Goal: Task Accomplishment & Management: Use online tool/utility

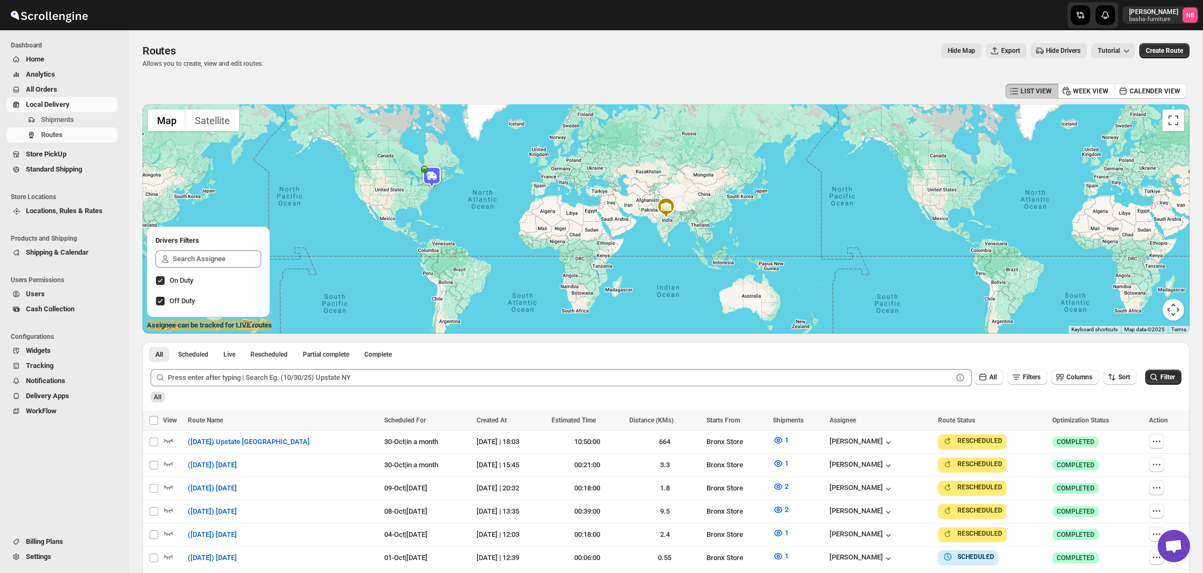
scroll to position [162, 0]
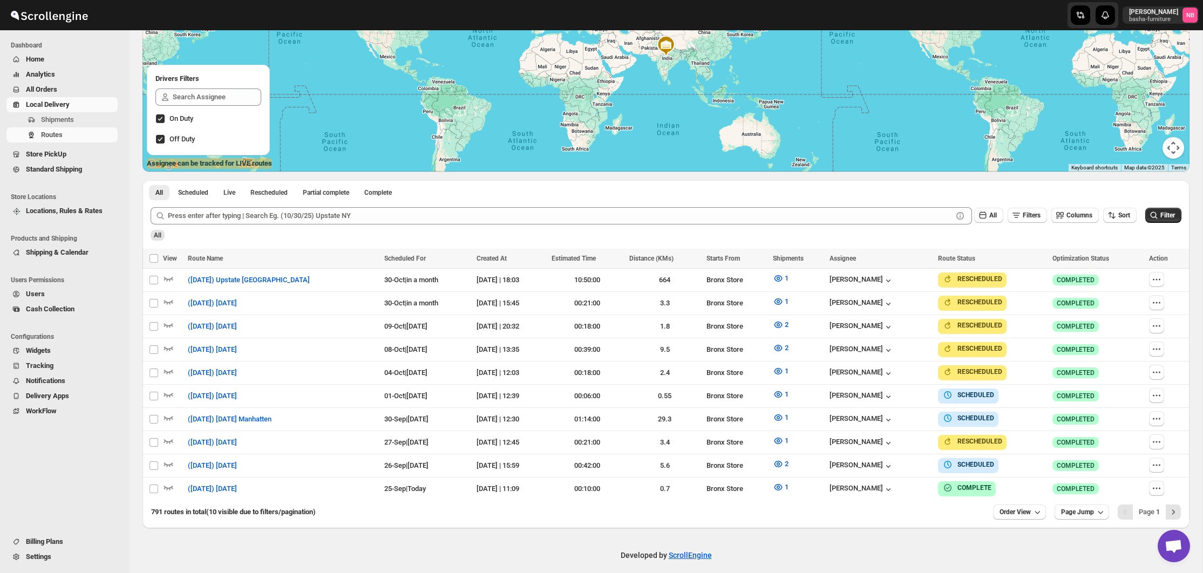
click at [116, 90] on span "All Orders" at bounding box center [71, 89] width 90 height 11
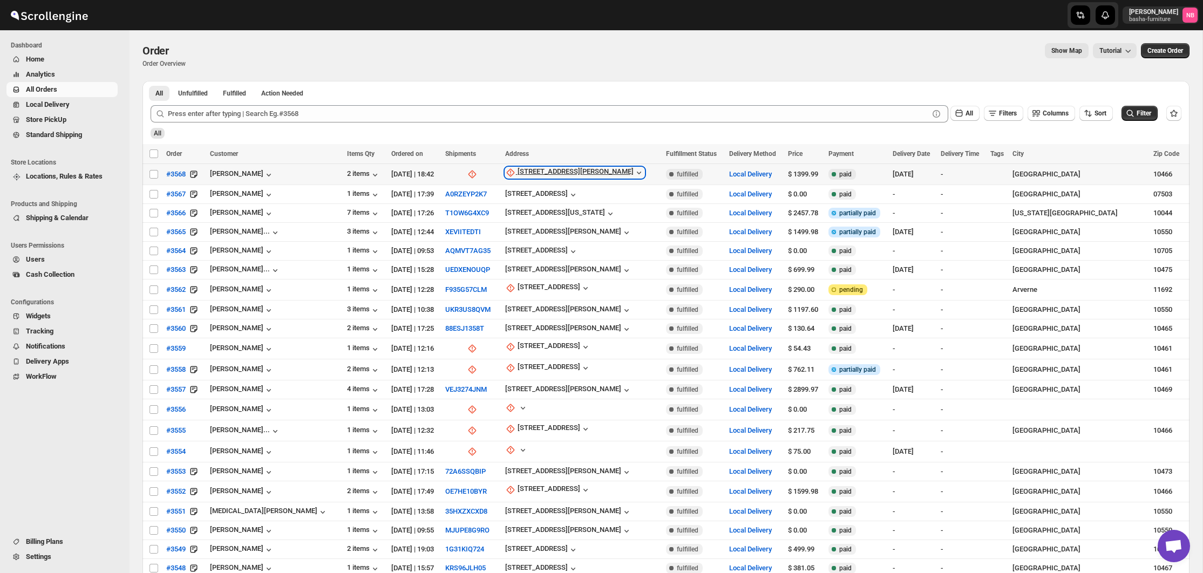
click at [548, 173] on div "[STREET_ADDRESS][PERSON_NAME]" at bounding box center [576, 172] width 116 height 11
click at [549, 229] on span "Update manually" at bounding box center [548, 231] width 51 height 8
select select "US"
select select "[US_STATE]"
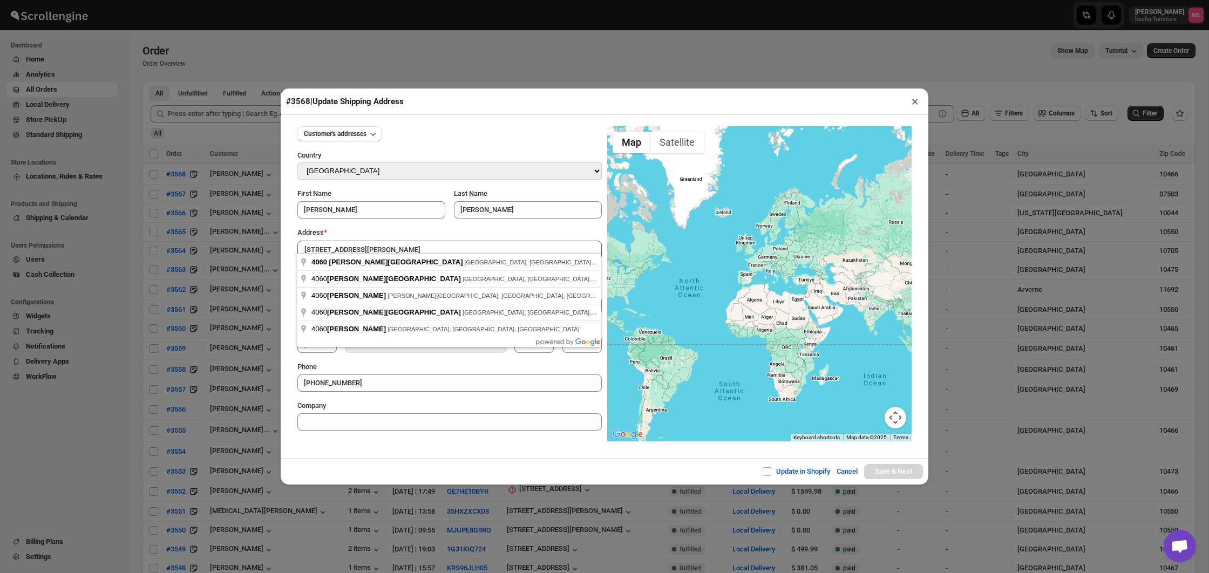
type input "[STREET_ADDRESS][PERSON_NAME]"
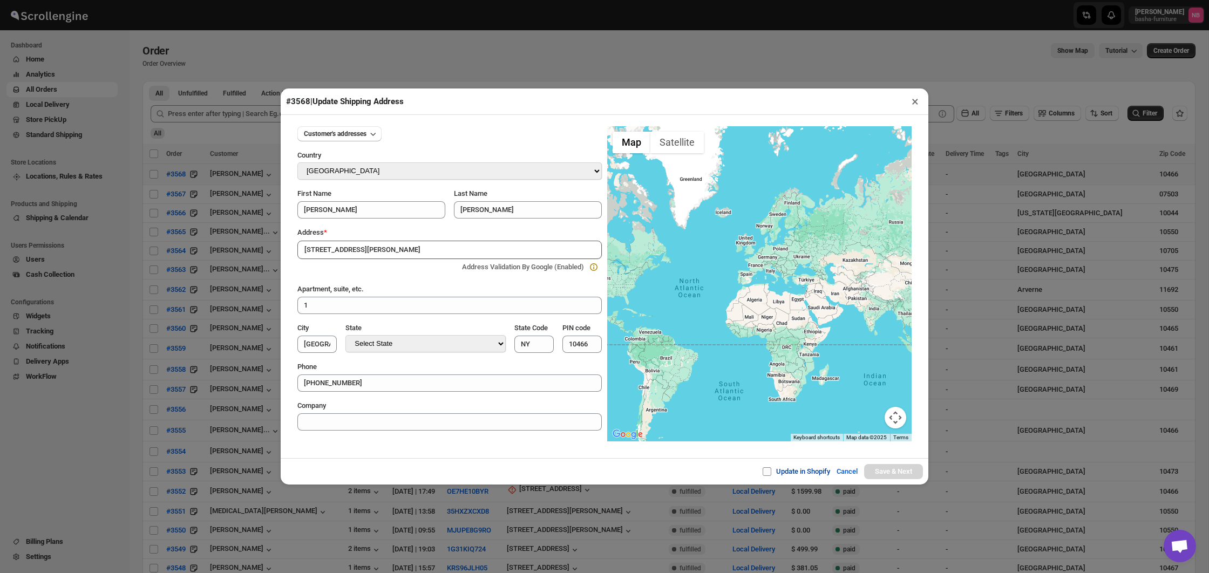
type input "[GEOGRAPHIC_DATA]"
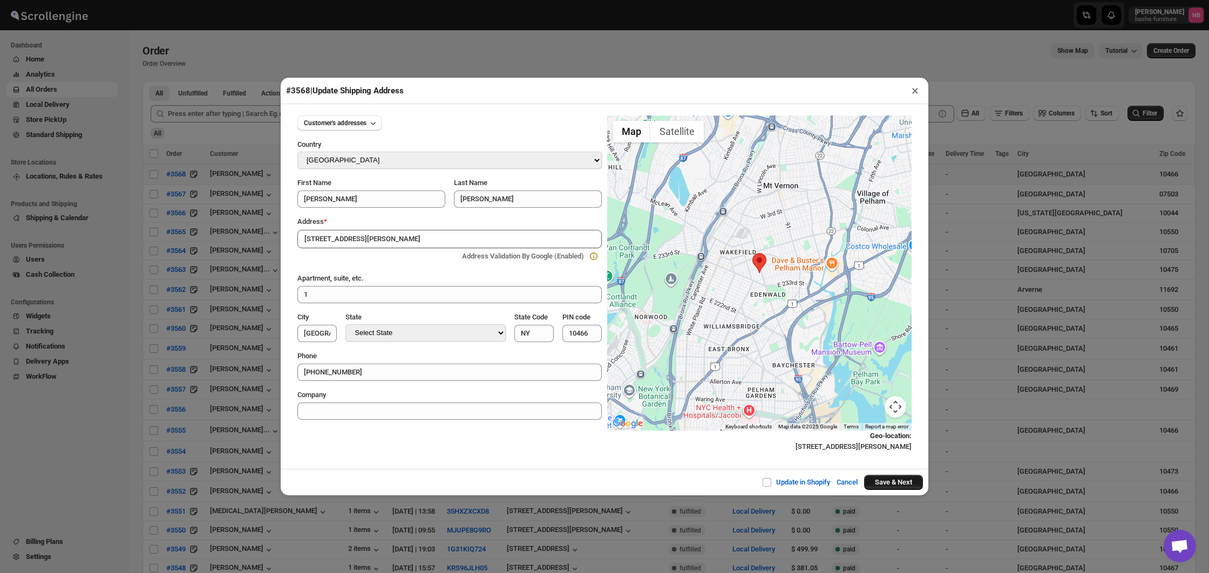
click at [867, 479] on button "Save & Next" at bounding box center [893, 482] width 59 height 15
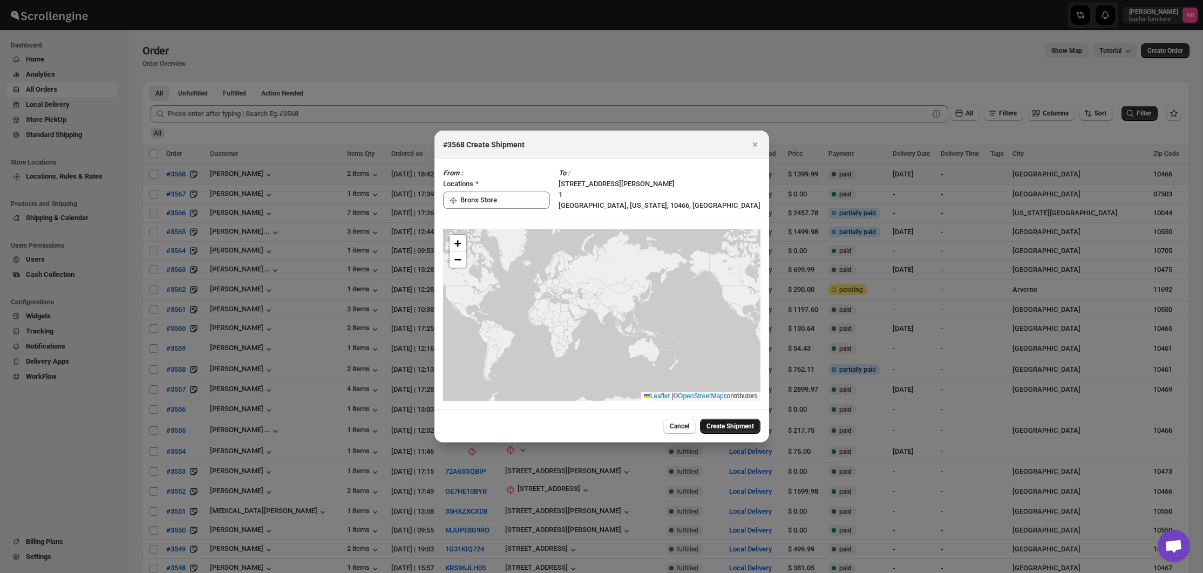
click at [714, 421] on button "Create Shipment" at bounding box center [730, 426] width 60 height 15
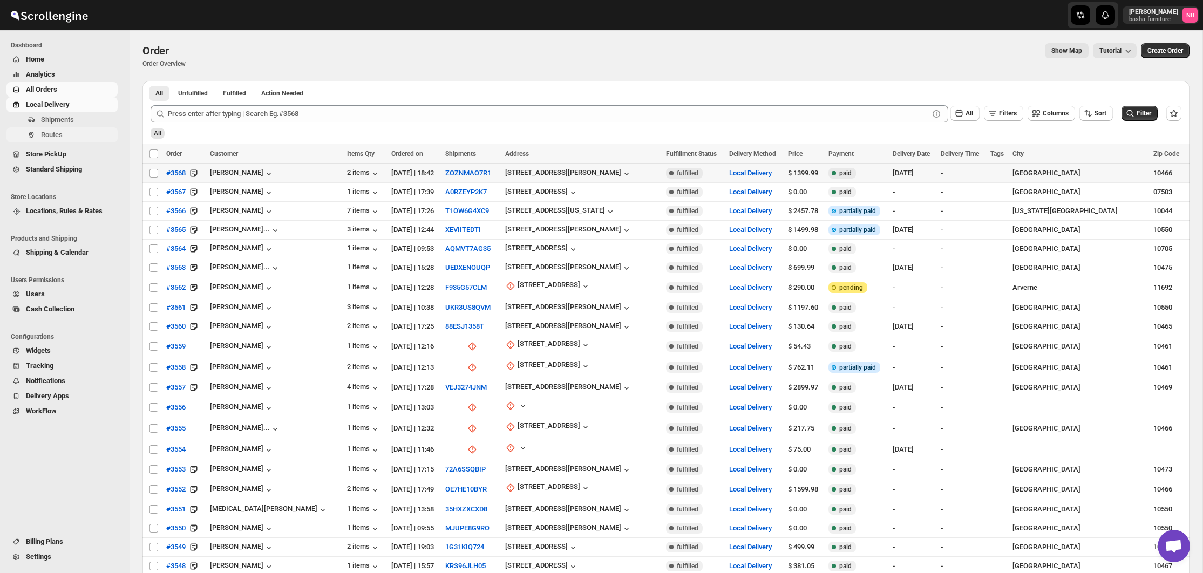
click at [84, 130] on span "Routes" at bounding box center [78, 135] width 74 height 11
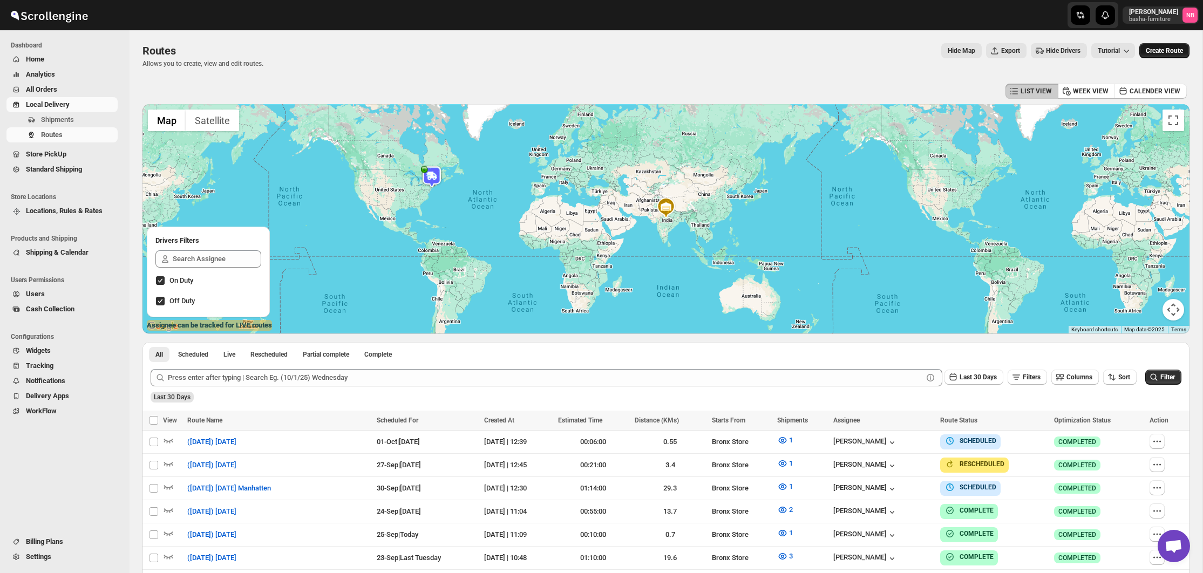
click at [1170, 54] on span "Create Route" at bounding box center [1164, 50] width 37 height 9
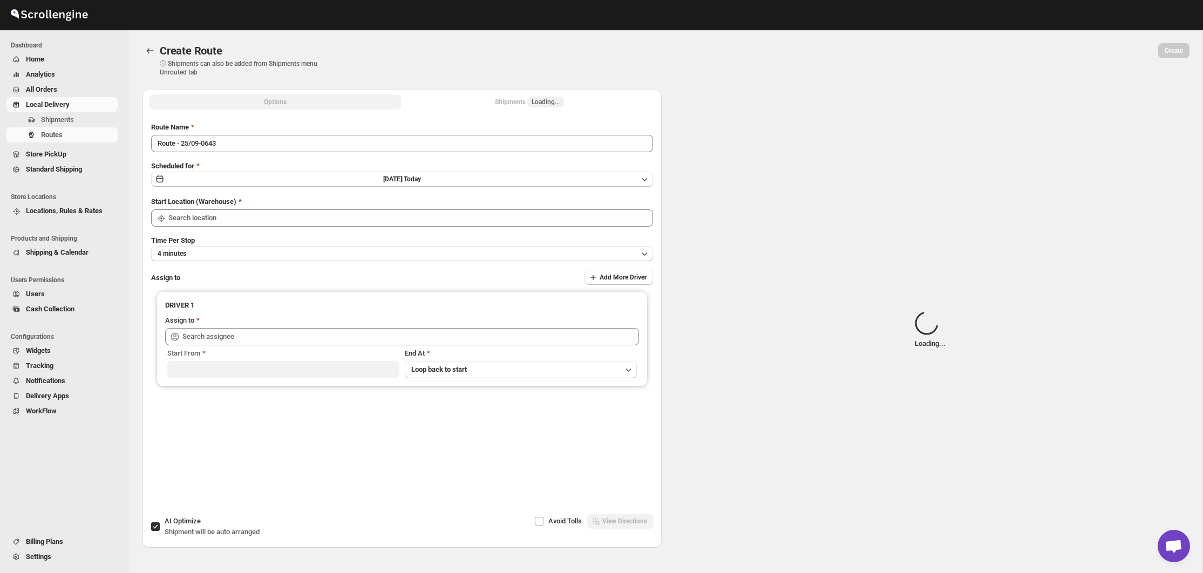
type input "Not Available"
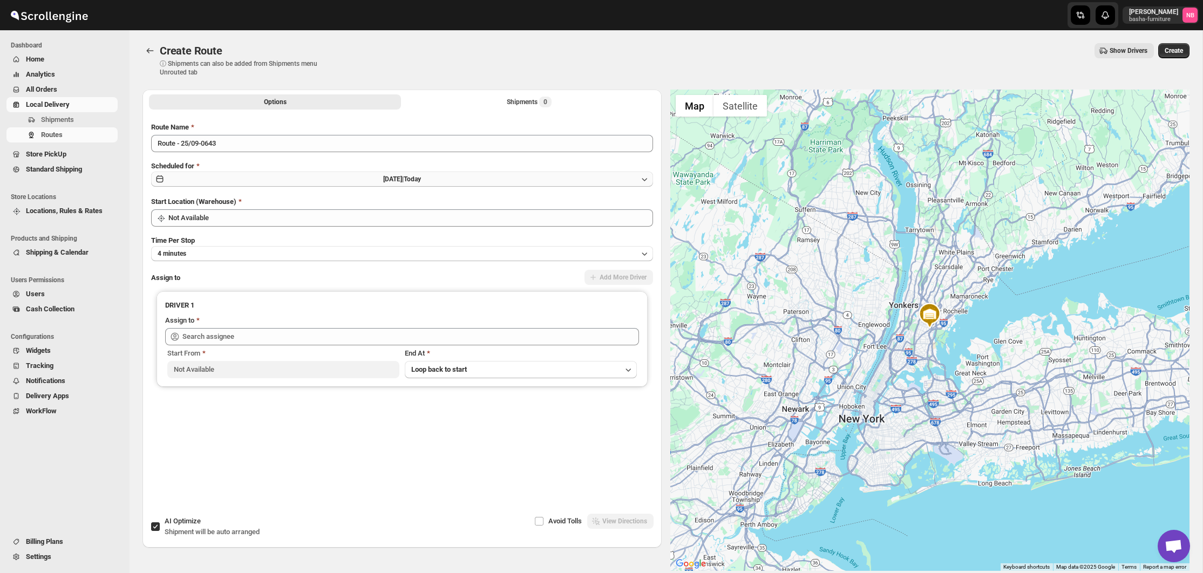
click at [544, 178] on button "[DATE] | [DATE]" at bounding box center [402, 179] width 502 height 15
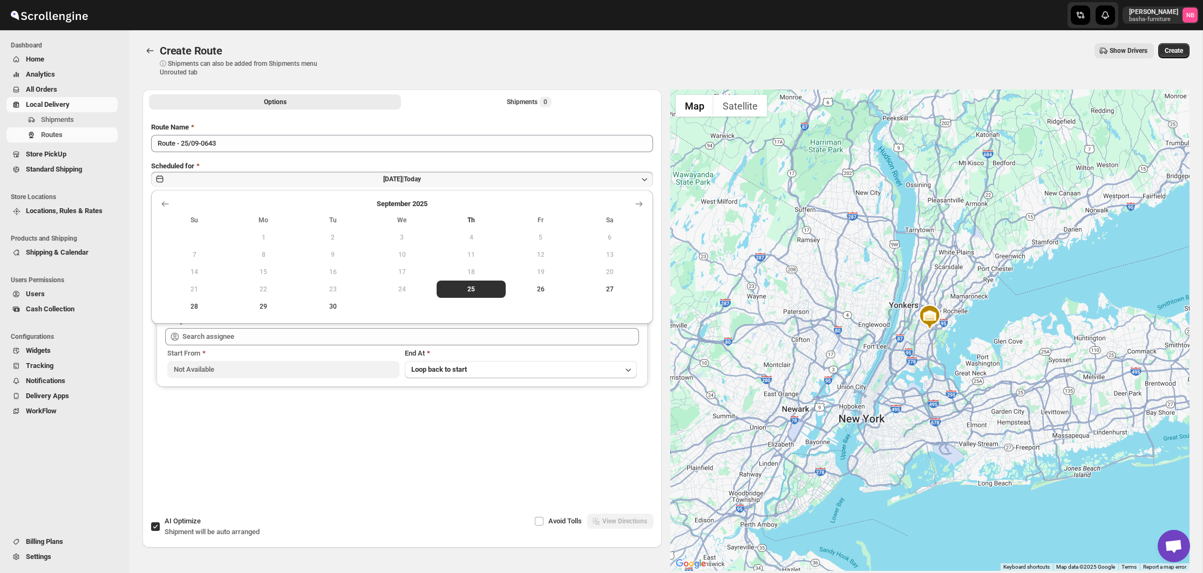
drag, startPoint x: 634, startPoint y: 201, endPoint x: 587, endPoint y: 220, distance: 50.6
click at [634, 201] on icon "Show next month, October 2025" at bounding box center [639, 204] width 11 height 11
click at [334, 260] on button "7" at bounding box center [333, 254] width 69 height 17
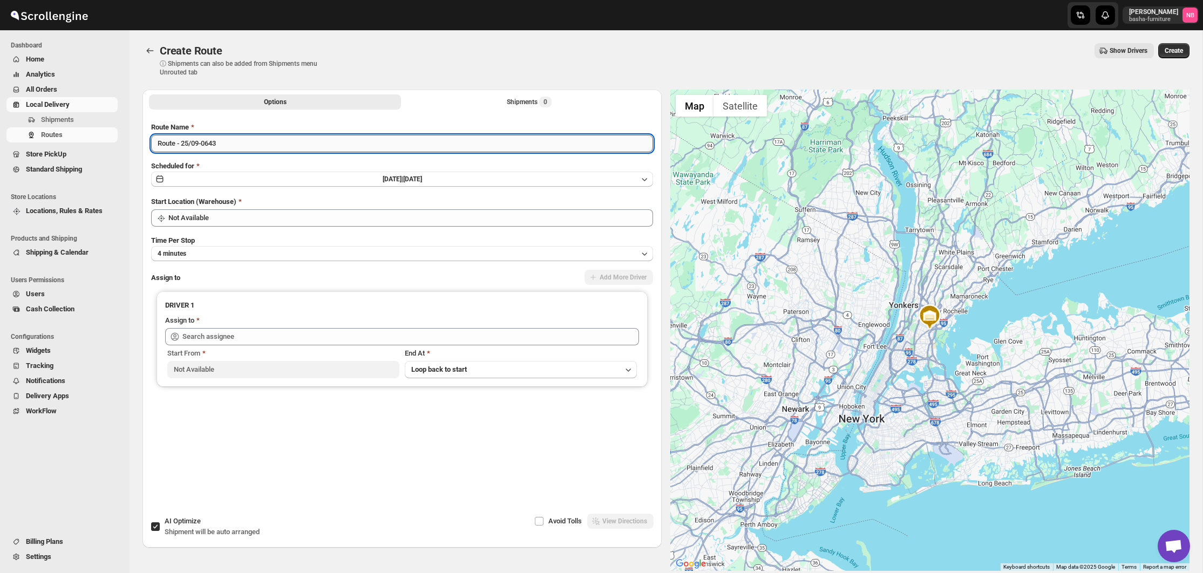
click at [323, 147] on input "Route - 25/09-0643" at bounding box center [402, 143] width 502 height 17
type input "([DATE]) [DATE]"
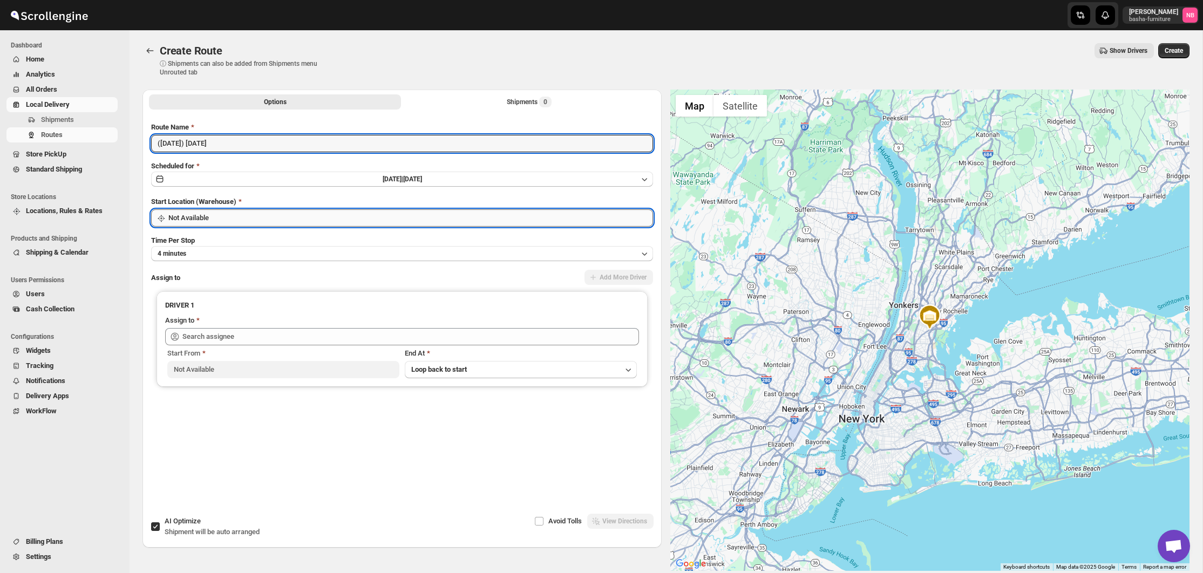
click at [300, 212] on input "Not Available" at bounding box center [410, 217] width 485 height 17
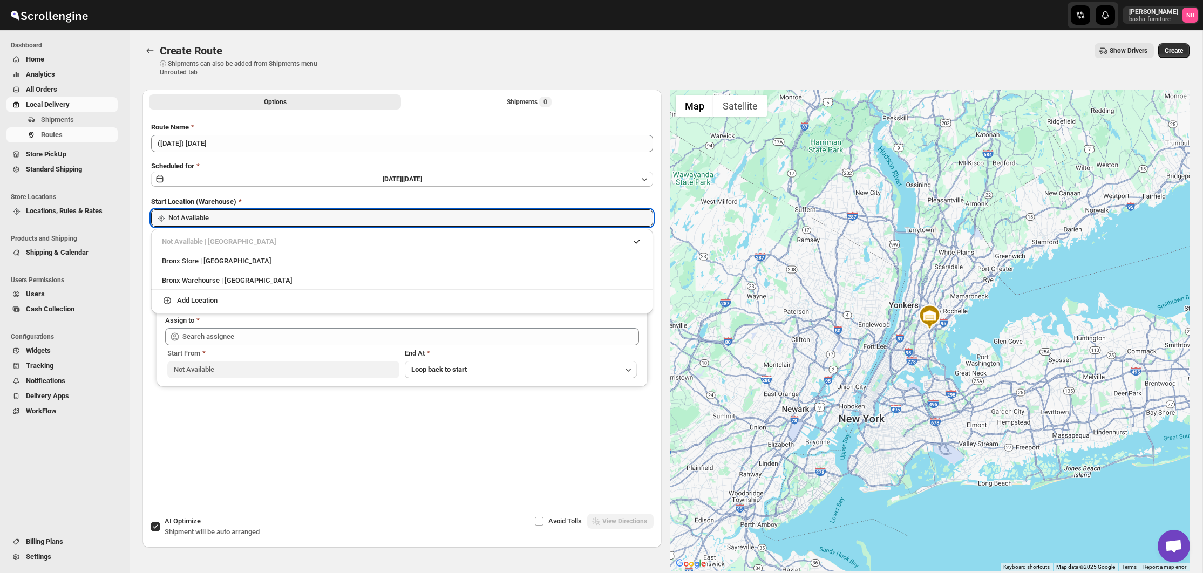
click at [295, 254] on div "Bronx Store | [GEOGRAPHIC_DATA]" at bounding box center [401, 261] width 493 height 17
type input "Bronx Store"
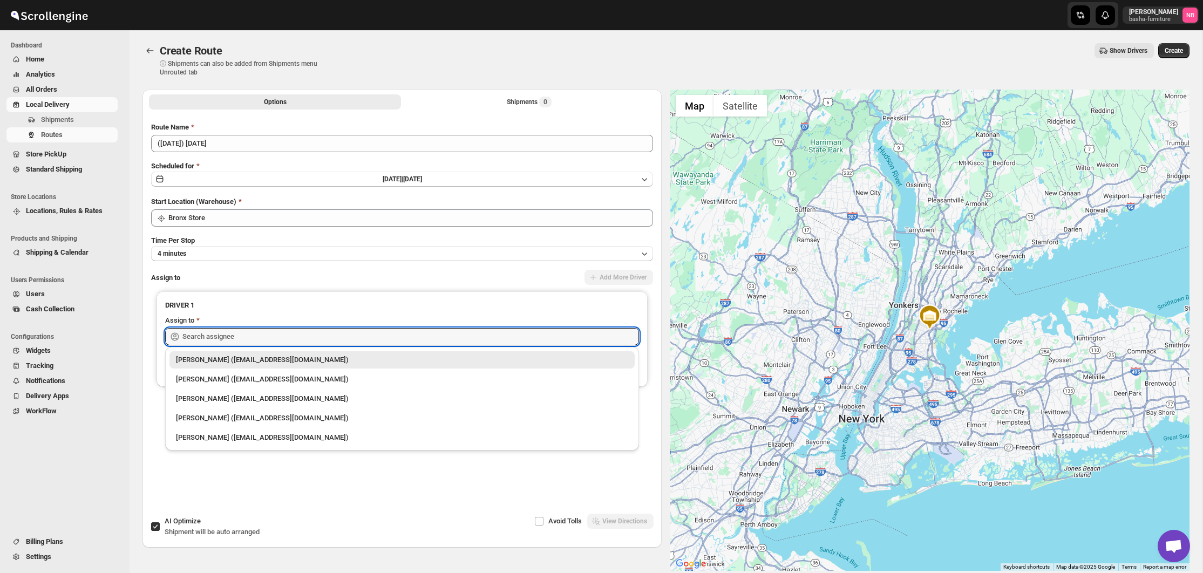
drag, startPoint x: 275, startPoint y: 341, endPoint x: 268, endPoint y: 360, distance: 20.7
click at [275, 341] on input "text" at bounding box center [410, 336] width 457 height 17
click at [270, 385] on div "[PERSON_NAME] ([EMAIL_ADDRESS][DOMAIN_NAME])" at bounding box center [402, 379] width 465 height 17
type input "[PERSON_NAME] ([EMAIL_ADDRESS][DOMAIN_NAME])"
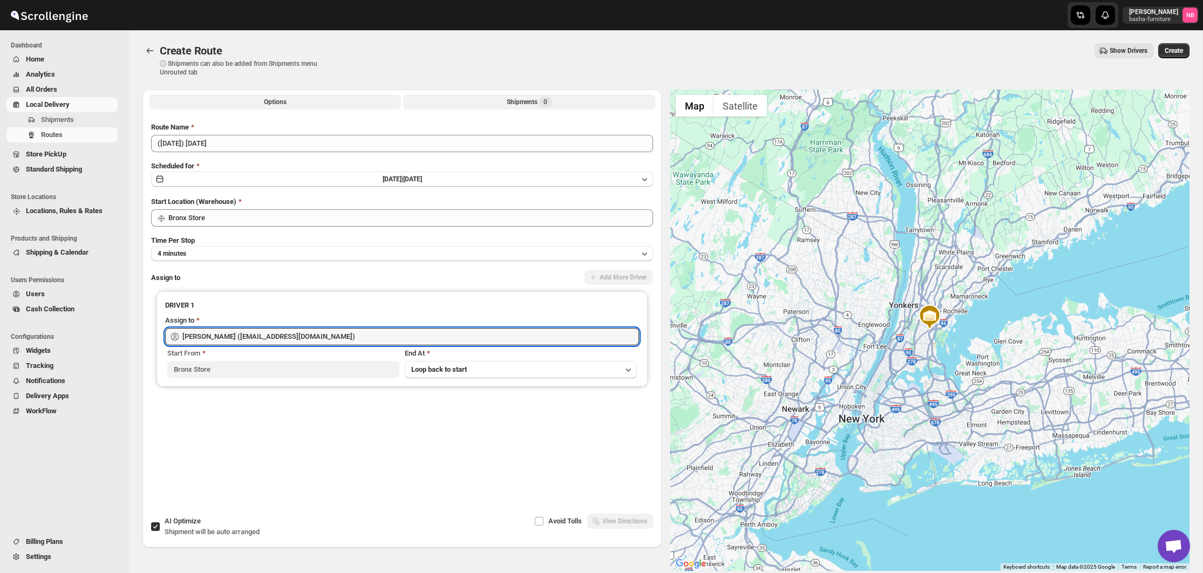
click at [550, 106] on span "0" at bounding box center [545, 102] width 12 height 11
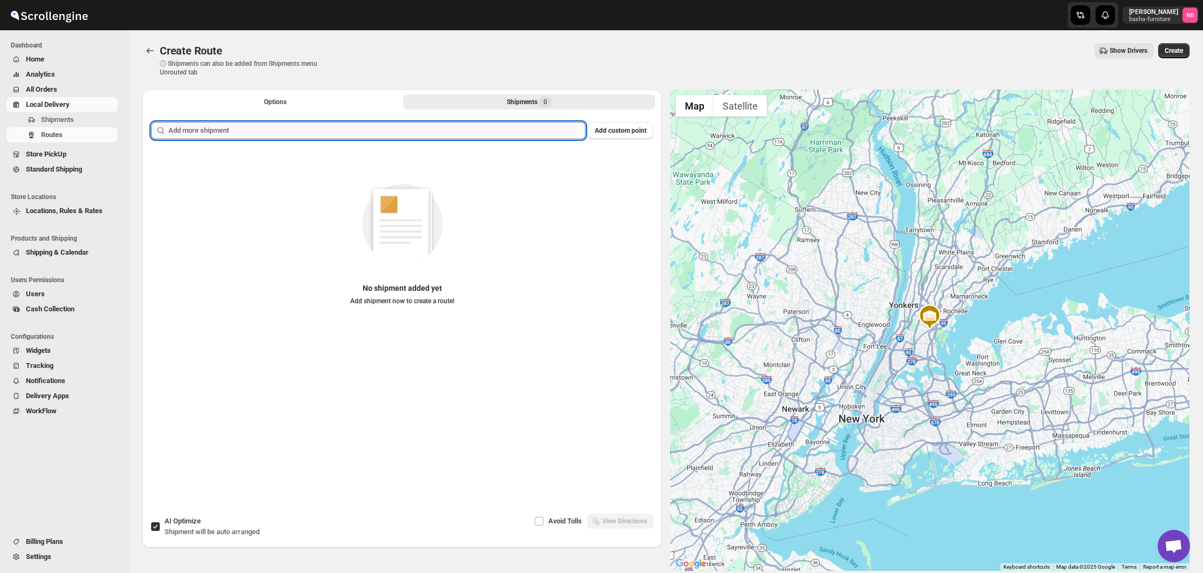
click at [495, 135] on input "text" at bounding box center [376, 130] width 417 height 17
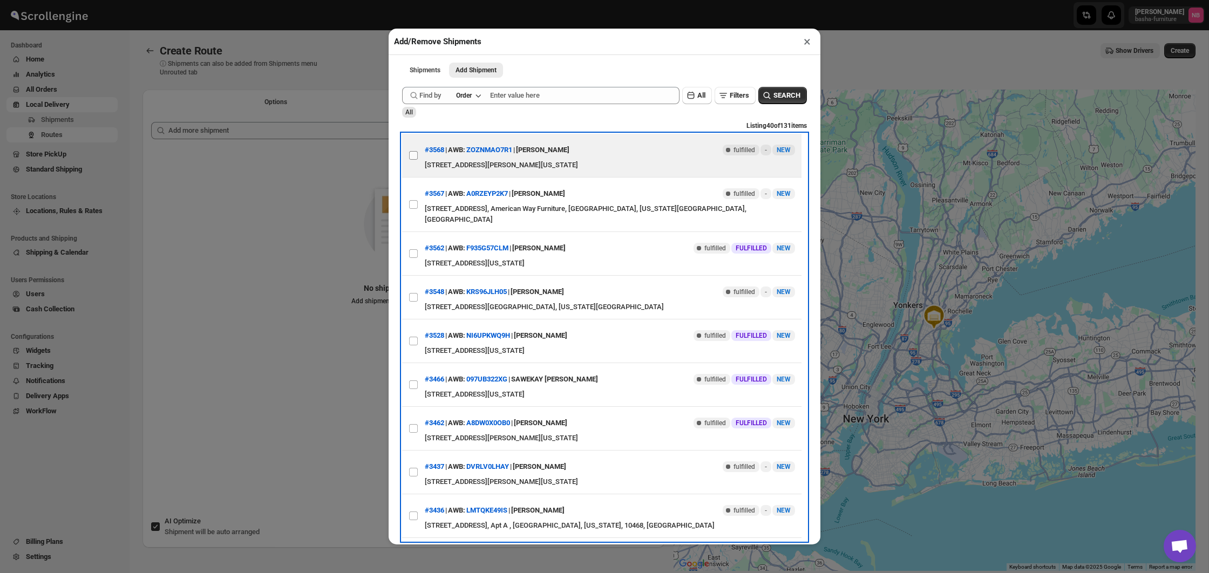
click at [415, 156] on input "View details for 68d5c58502c94fc1c02b93ac" at bounding box center [413, 155] width 9 height 9
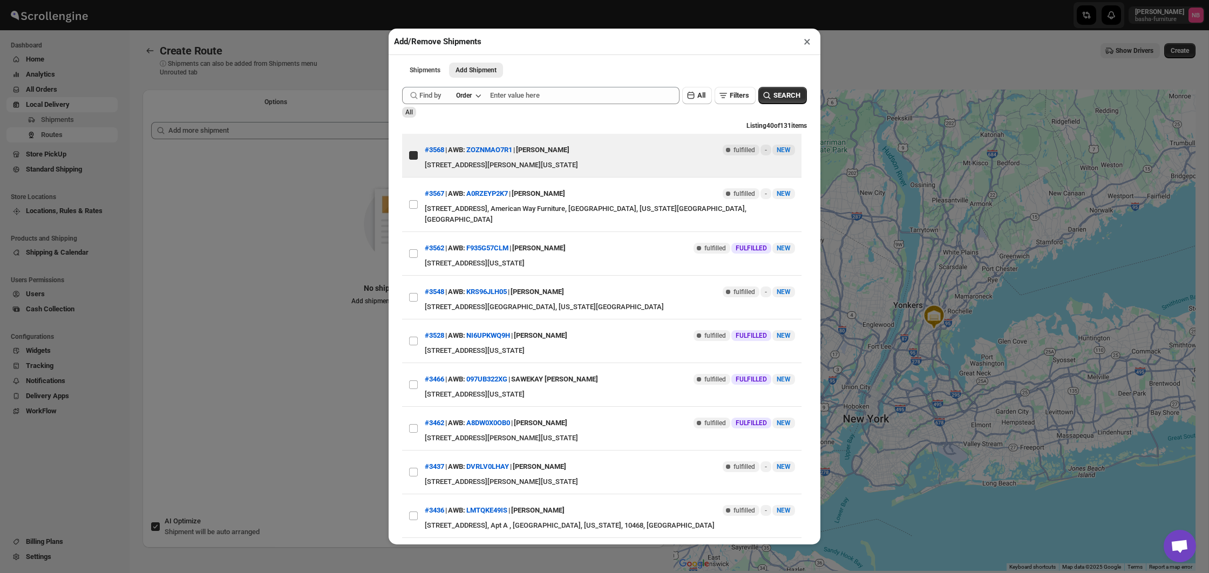
checkbox input "true"
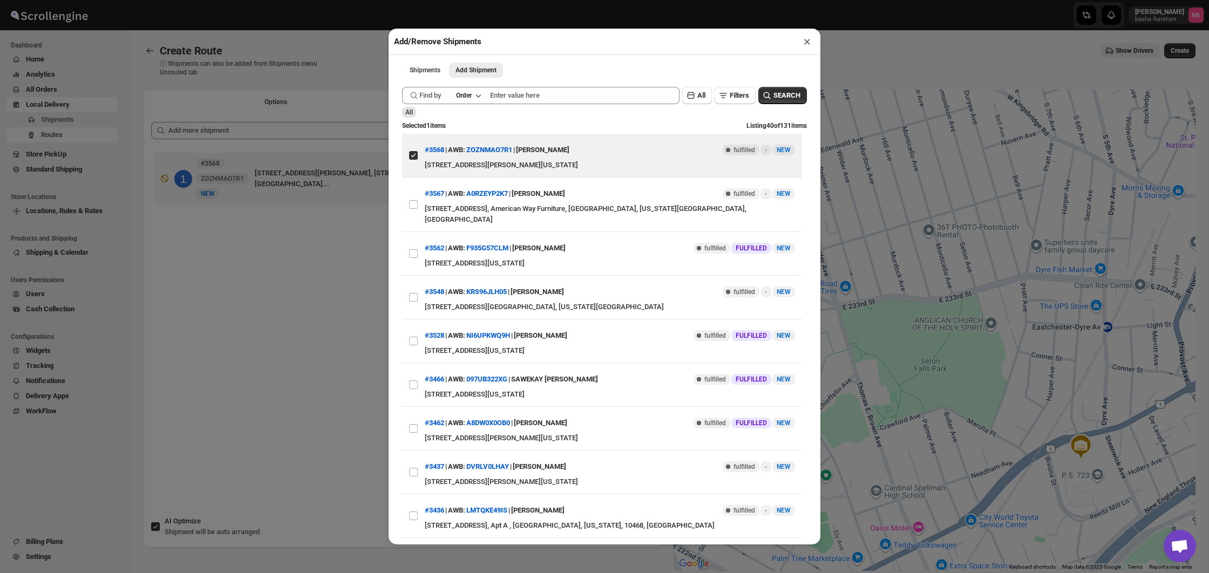
click at [332, 266] on div "Add/Remove Shipments × Shipments Add Shipment More views Shipments Add Shipment…" at bounding box center [604, 286] width 1209 height 573
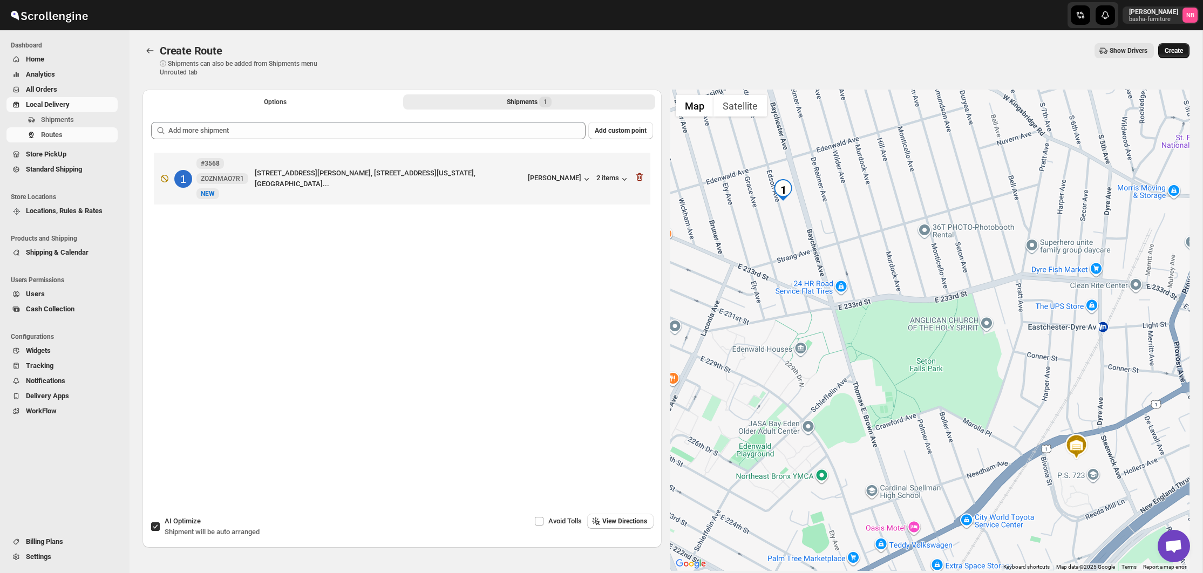
click at [1165, 54] on span "Create" at bounding box center [1174, 50] width 18 height 9
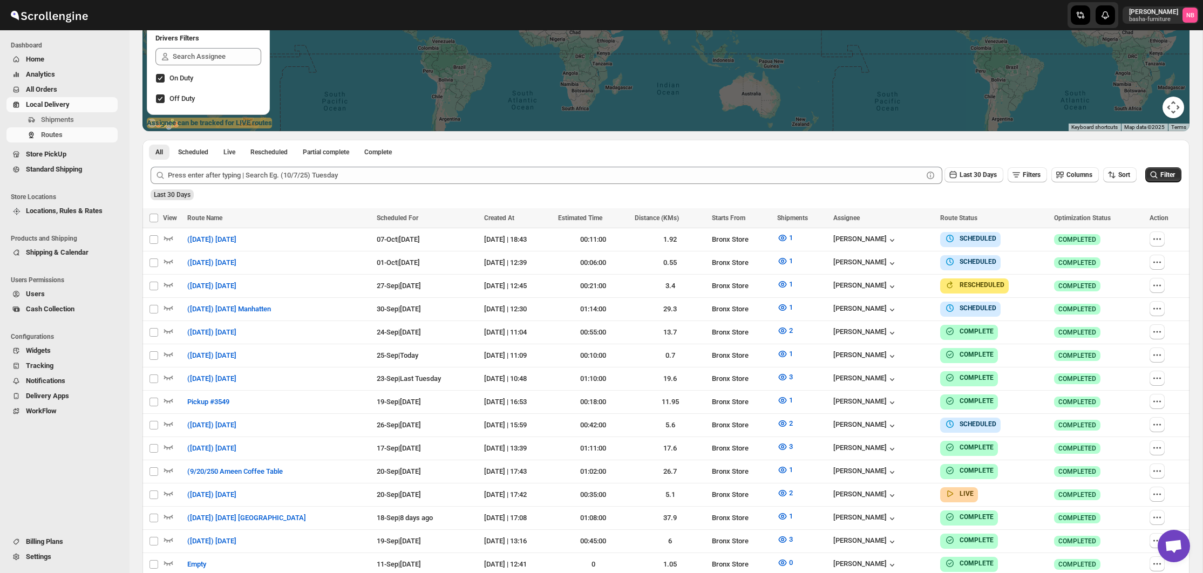
scroll to position [202, 1]
click at [1114, 178] on button "Sort" at bounding box center [1119, 174] width 33 height 15
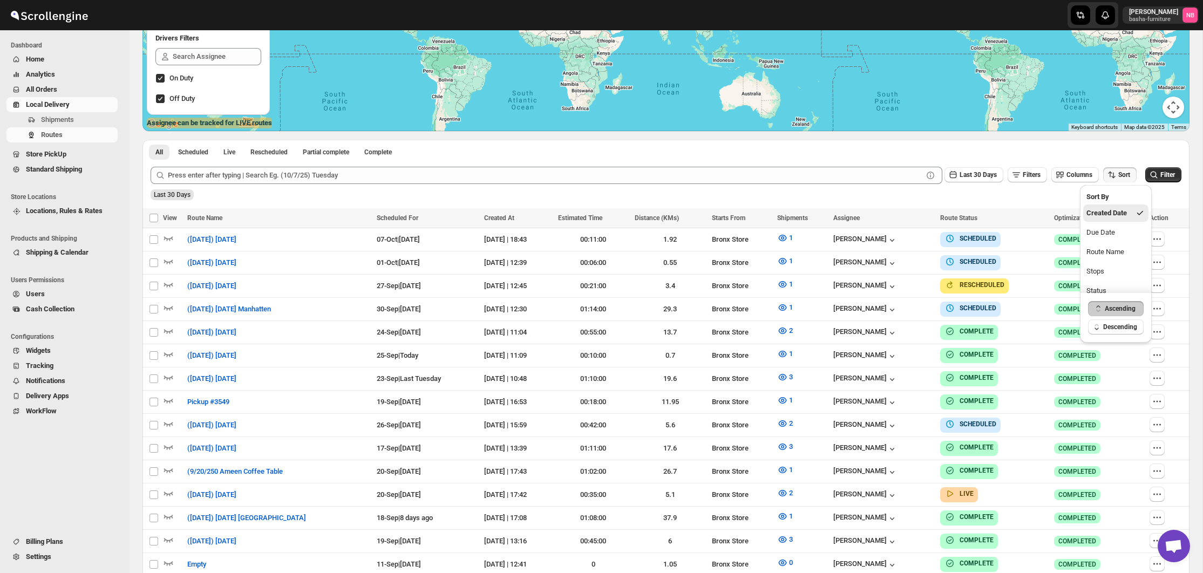
scroll to position [202, 0]
drag, startPoint x: 1110, startPoint y: 240, endPoint x: 1083, endPoint y: 233, distance: 27.9
click at [1110, 240] on button "Due Date" at bounding box center [1115, 232] width 65 height 17
click at [964, 177] on span "Last 30 Days" at bounding box center [978, 175] width 37 height 8
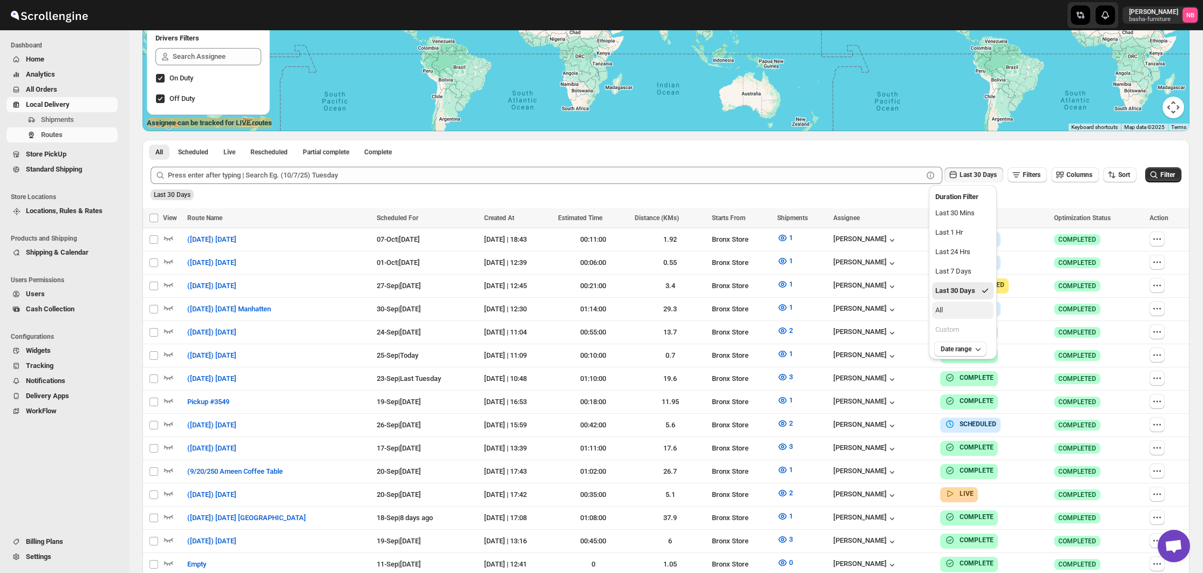
click at [965, 309] on button "All" at bounding box center [963, 310] width 62 height 17
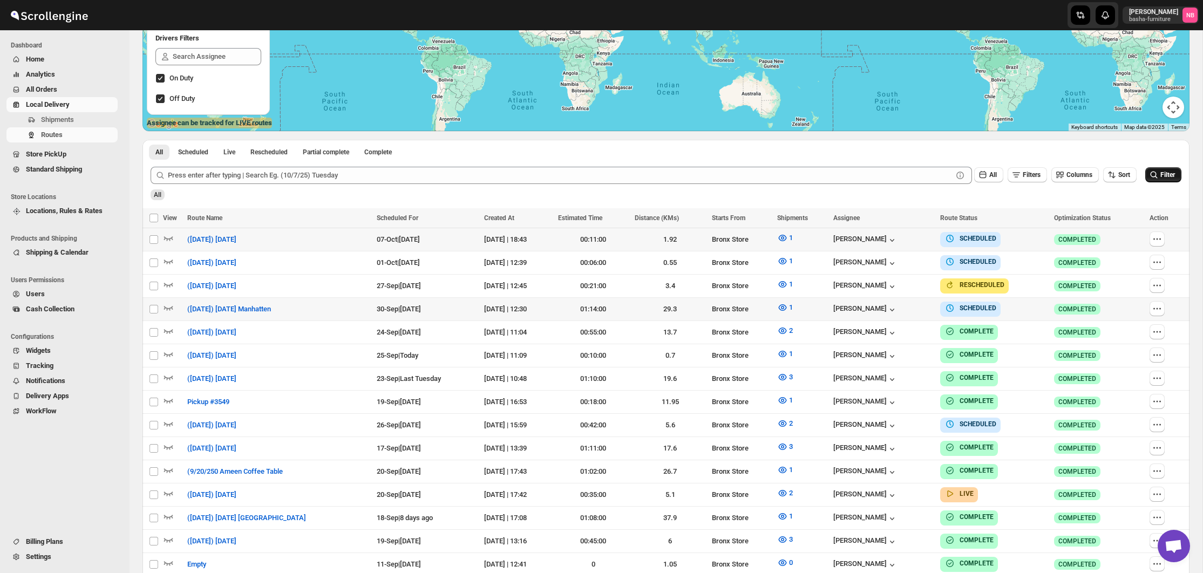
click at [1161, 171] on button "Filter" at bounding box center [1164, 174] width 36 height 15
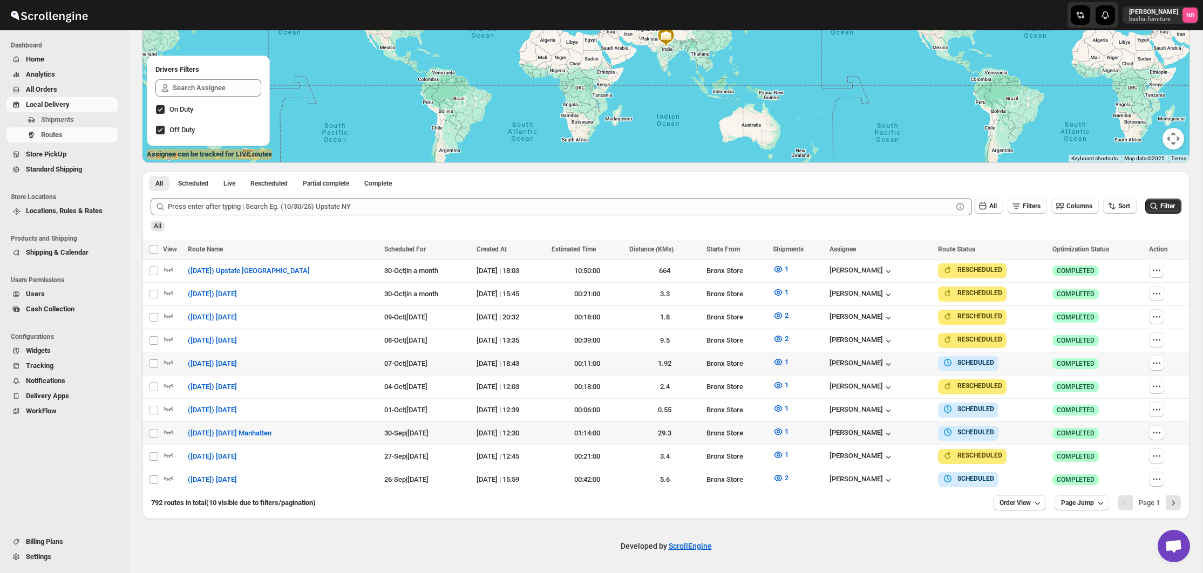
scroll to position [166, 0]
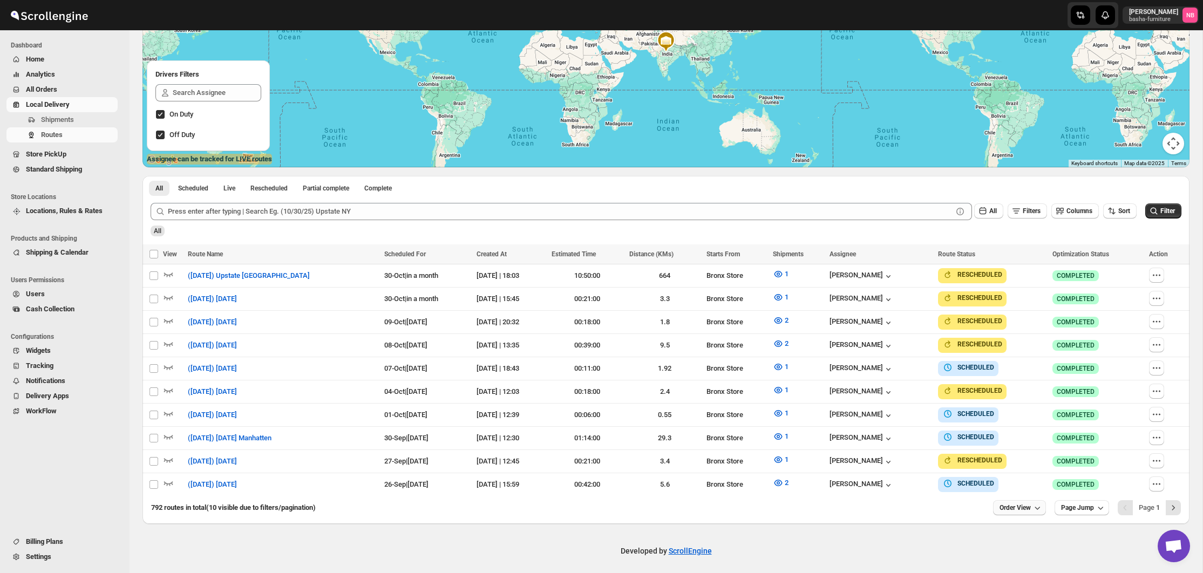
click at [1026, 500] on button "Order View" at bounding box center [1019, 507] width 53 height 15
click at [1010, 413] on div "20 orders" at bounding box center [1002, 408] width 29 height 11
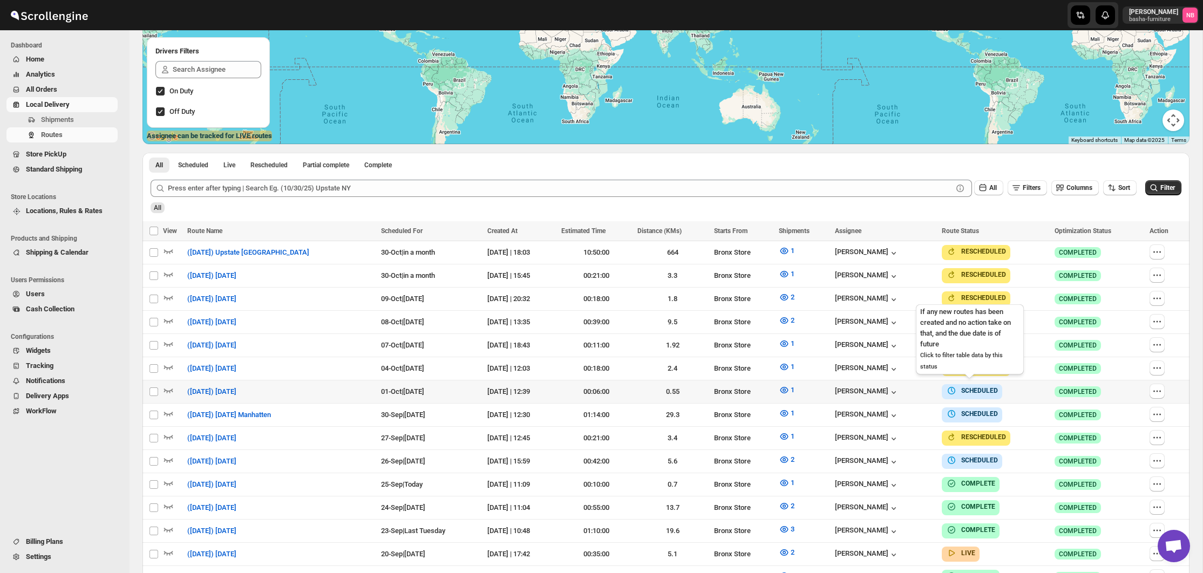
scroll to position [193, 0]
